Goal: Obtain resource: Download file/media

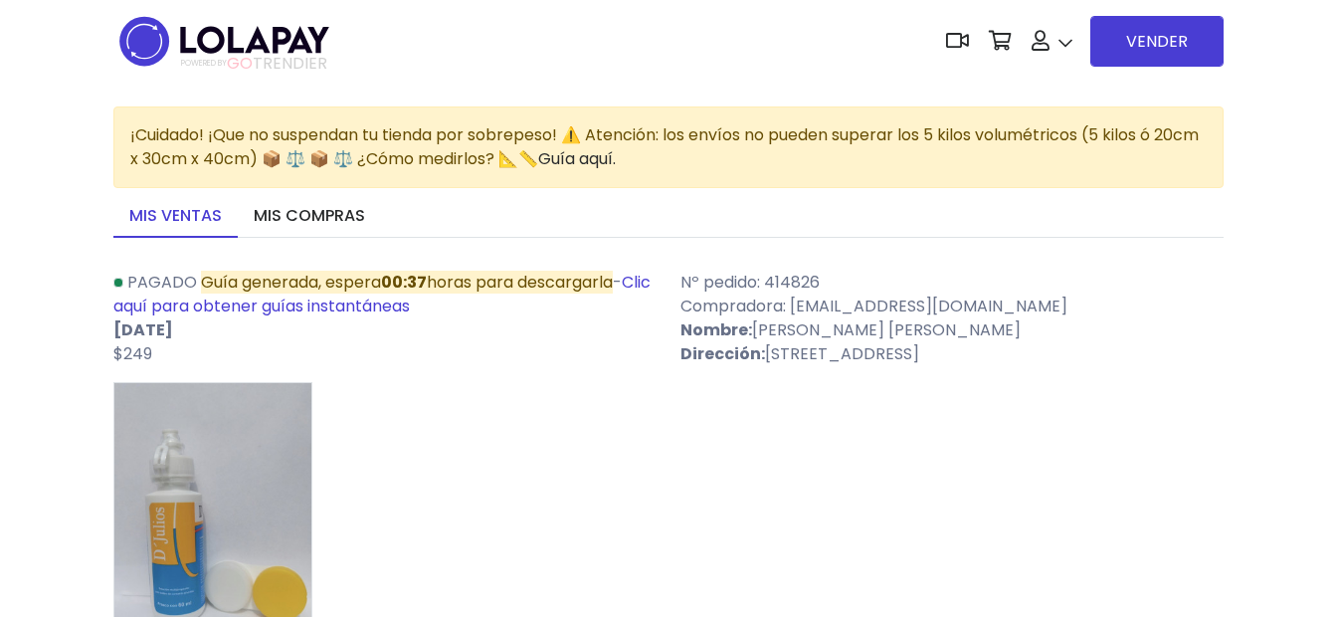
click at [273, 292] on span "Guía generada, espera 00:37 horas para descargarla" at bounding box center [407, 282] width 412 height 23
click at [189, 310] on link "Clic aquí para obtener guías instantáneas" at bounding box center [381, 294] width 537 height 47
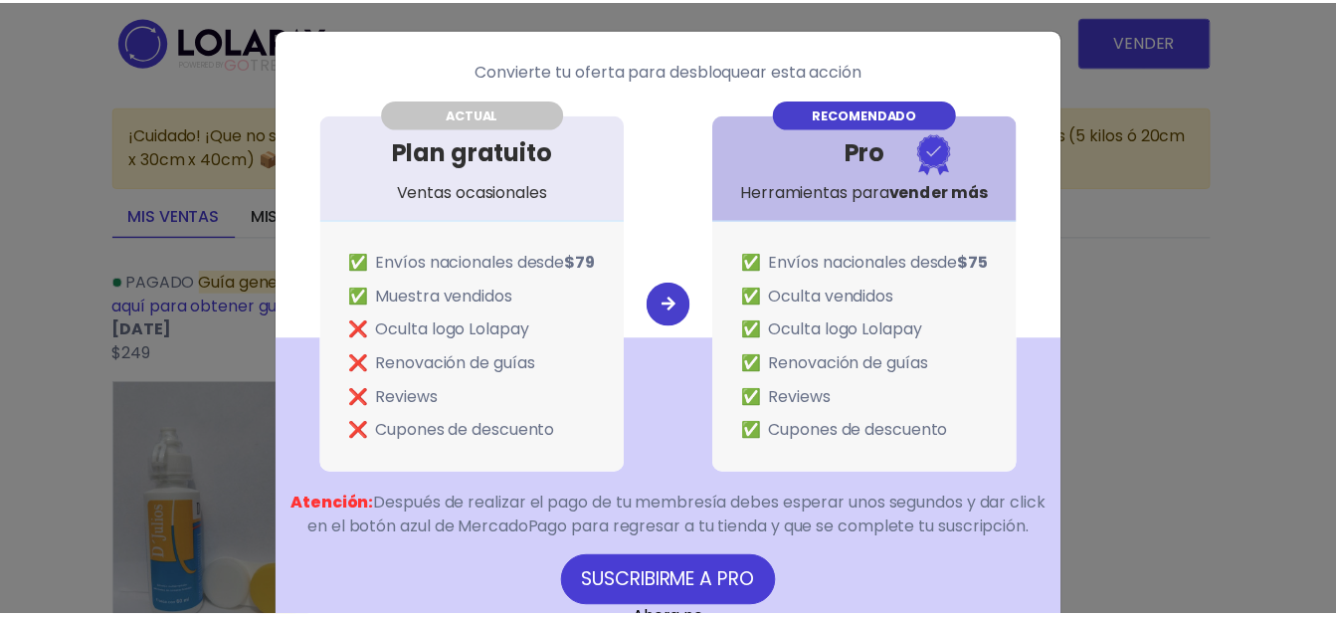
scroll to position [84, 0]
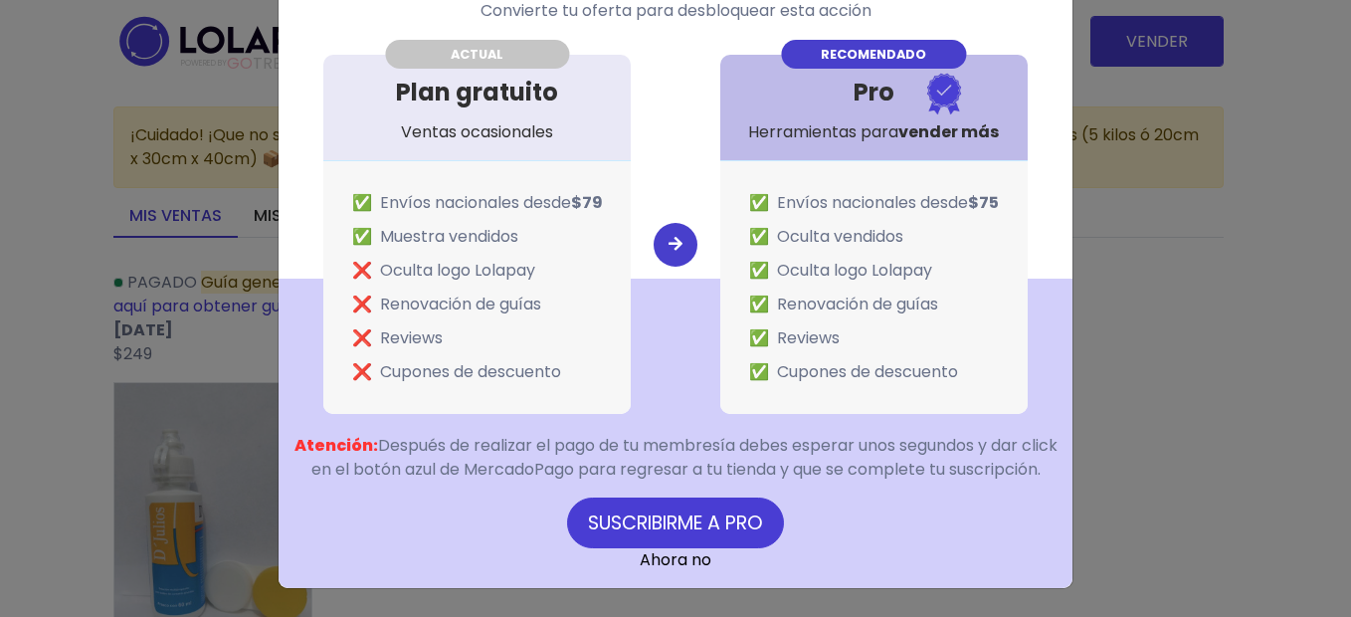
click at [667, 561] on link "Ahora no" at bounding box center [676, 559] width 72 height 23
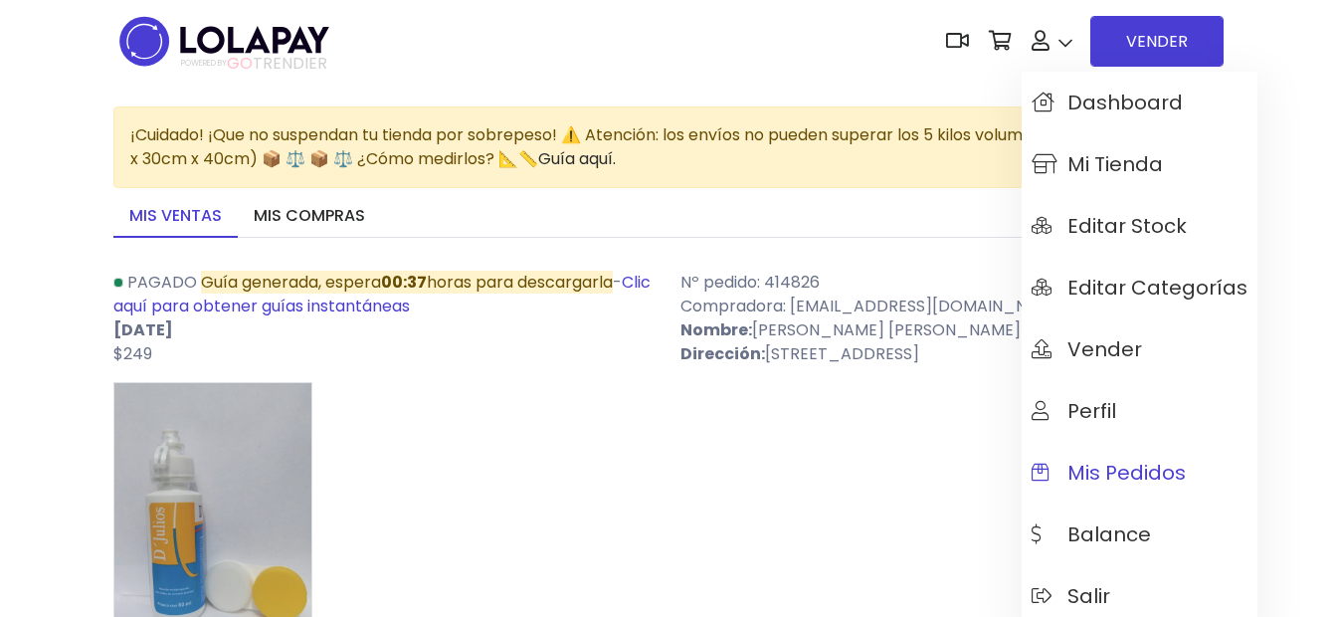
click at [1085, 476] on span "Mis pedidos" at bounding box center [1109, 473] width 154 height 22
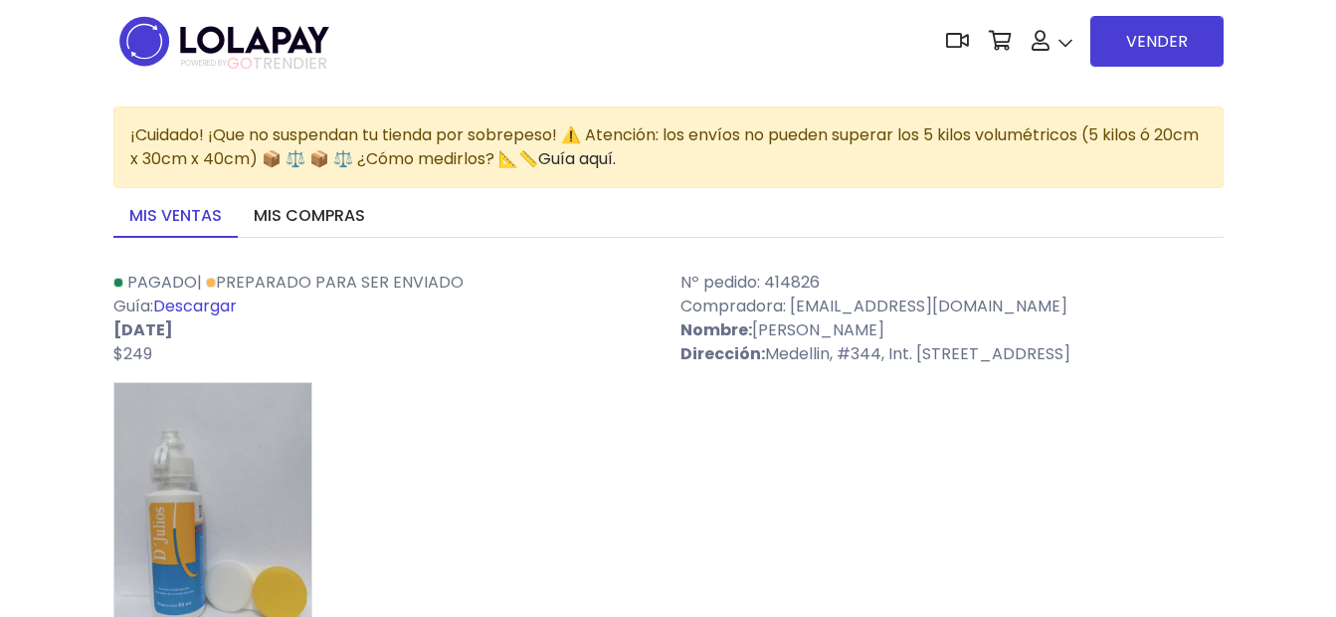
click at [199, 303] on link "Descargar" at bounding box center [195, 305] width 84 height 23
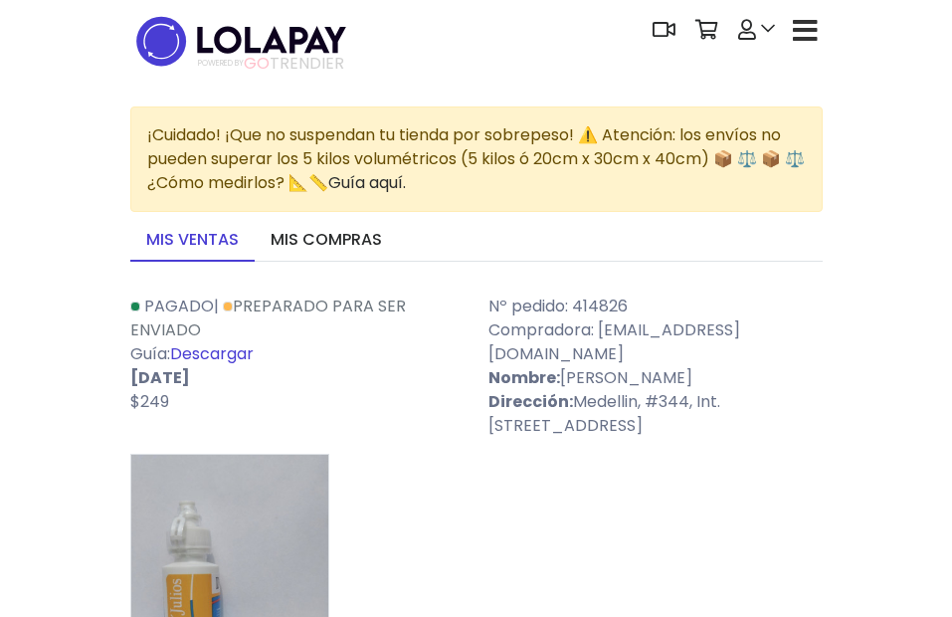
click at [226, 357] on link "Descargar" at bounding box center [212, 353] width 84 height 23
